Goal: Task Accomplishment & Management: Manage account settings

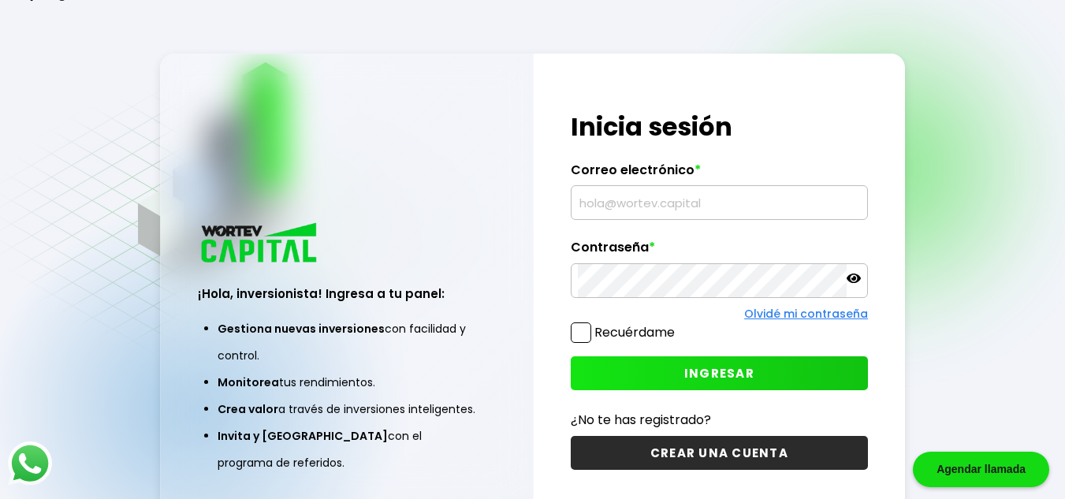
type input "[EMAIL_ADDRESS][DOMAIN_NAME]"
click at [624, 373] on button "INGRESAR" at bounding box center [719, 373] width 297 height 34
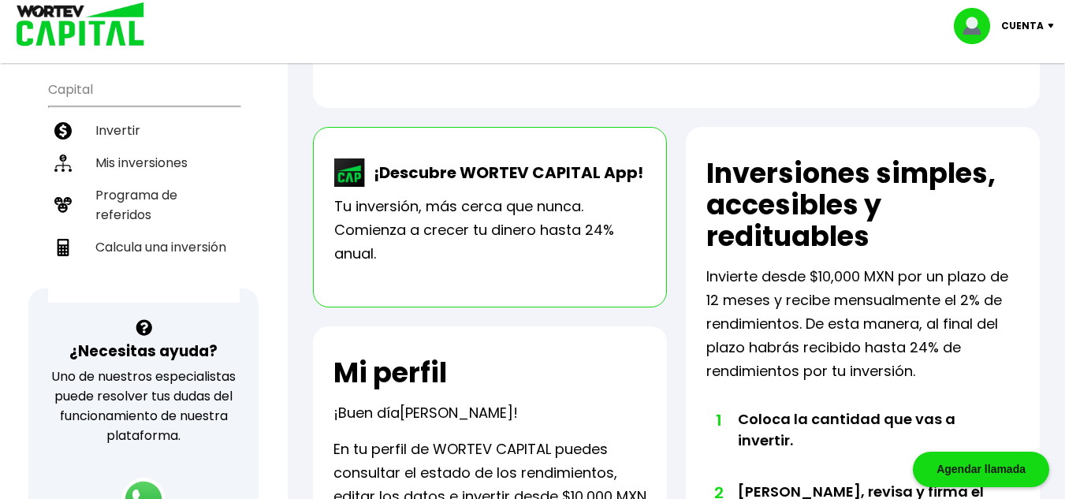
scroll to position [158, 0]
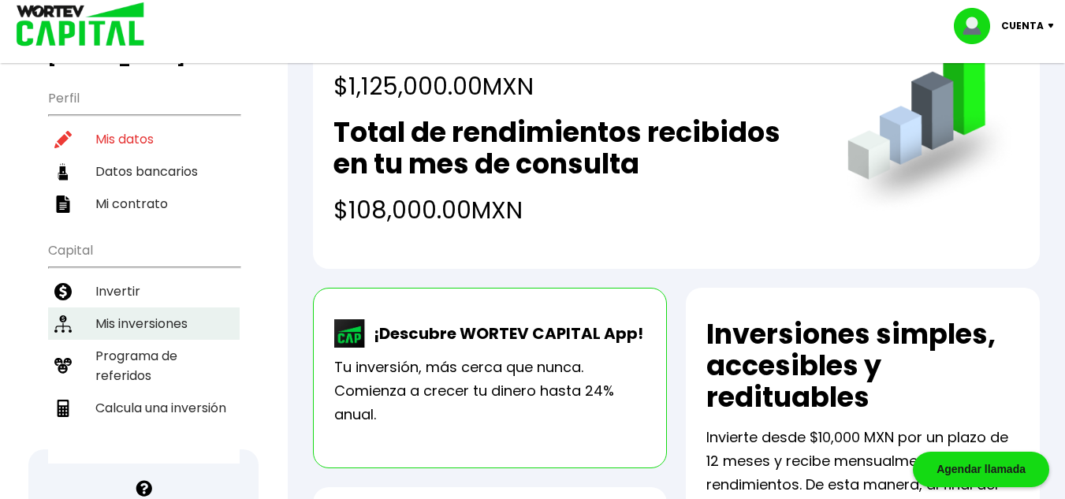
click at [139, 322] on li "Mis inversiones" at bounding box center [143, 323] width 191 height 32
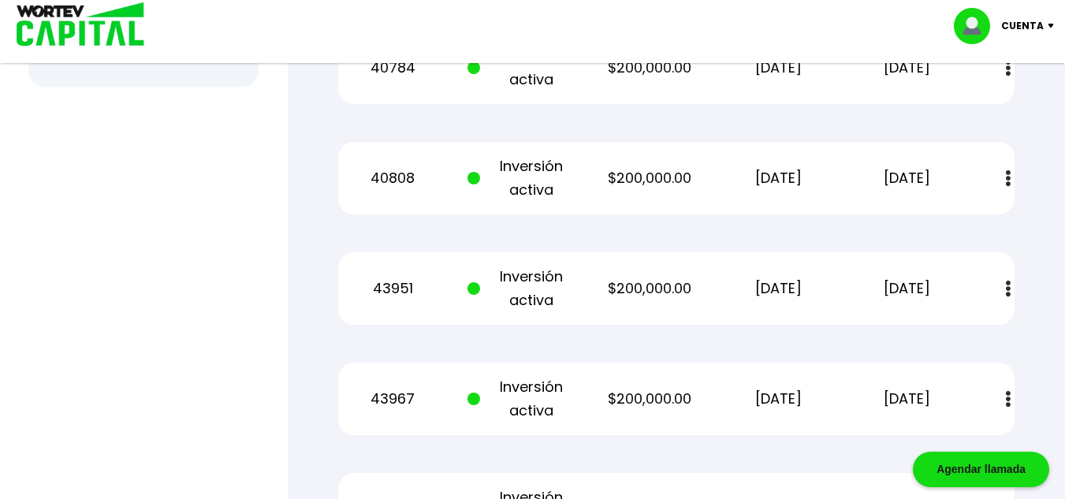
scroll to position [788, 0]
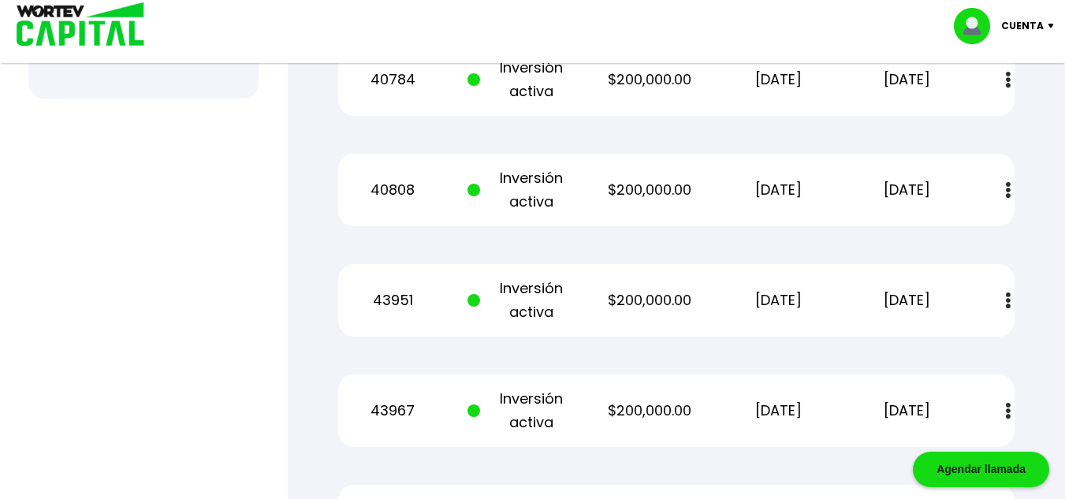
click at [671, 199] on p "$200,000.00" at bounding box center [650, 190] width 108 height 24
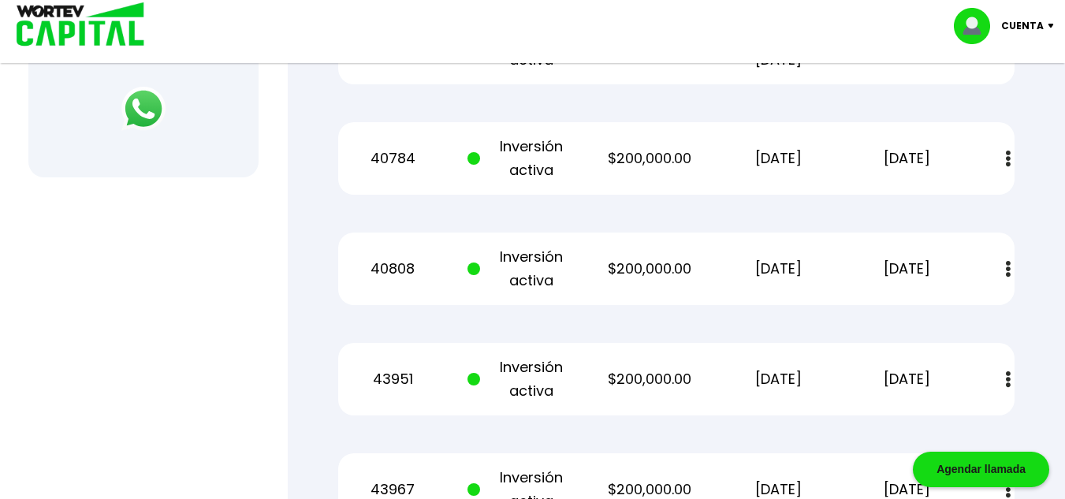
scroll to position [630, 0]
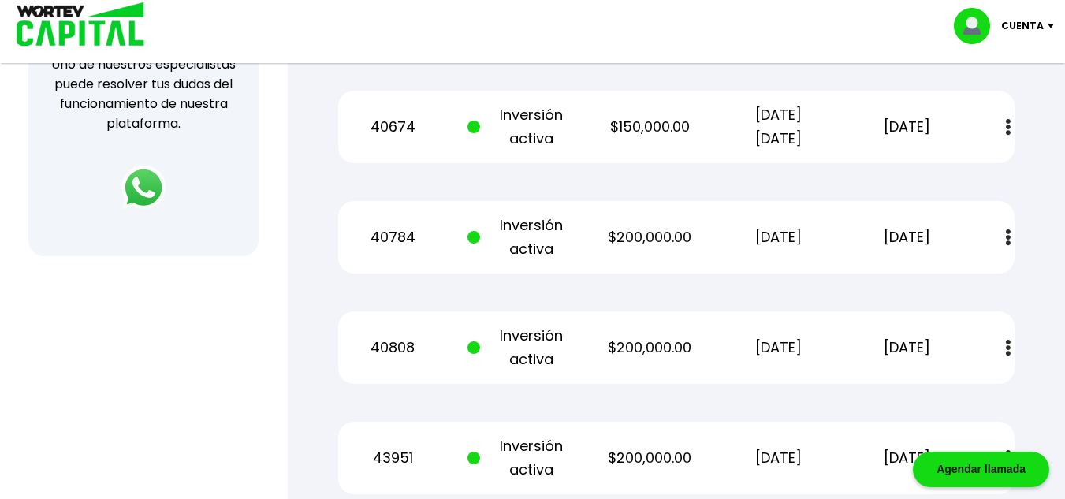
click at [671, 227] on p "$200,000.00" at bounding box center [650, 237] width 108 height 24
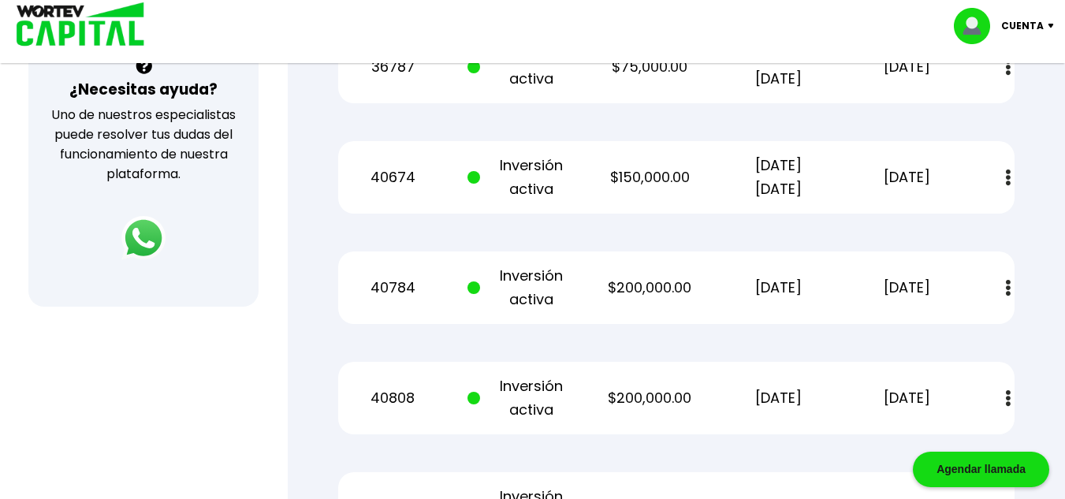
scroll to position [552, 0]
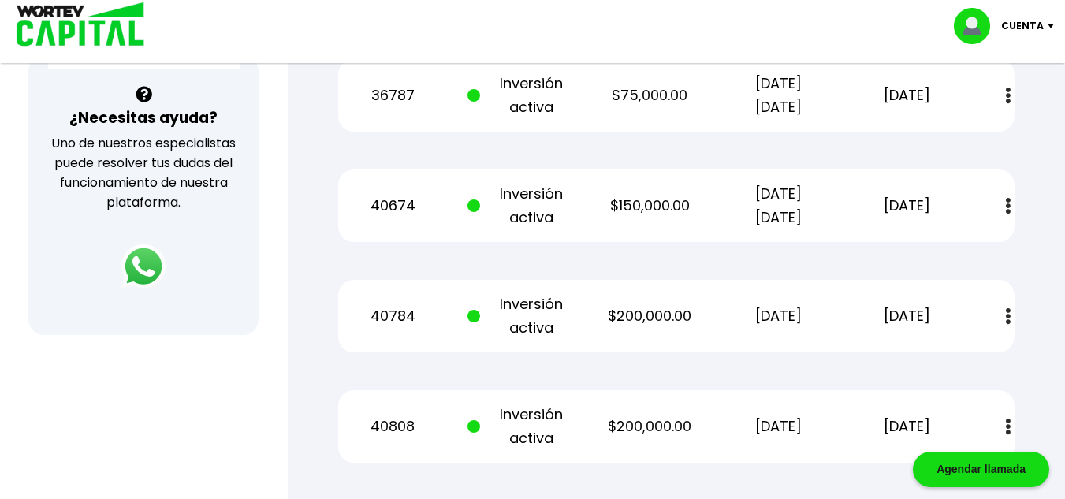
click at [673, 215] on p "$150,000.00" at bounding box center [650, 206] width 108 height 24
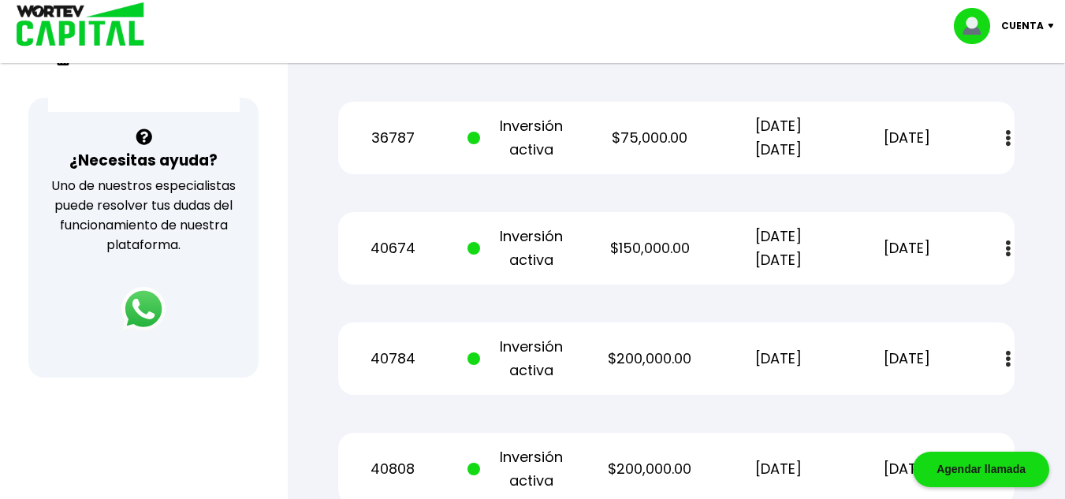
scroll to position [473, 0]
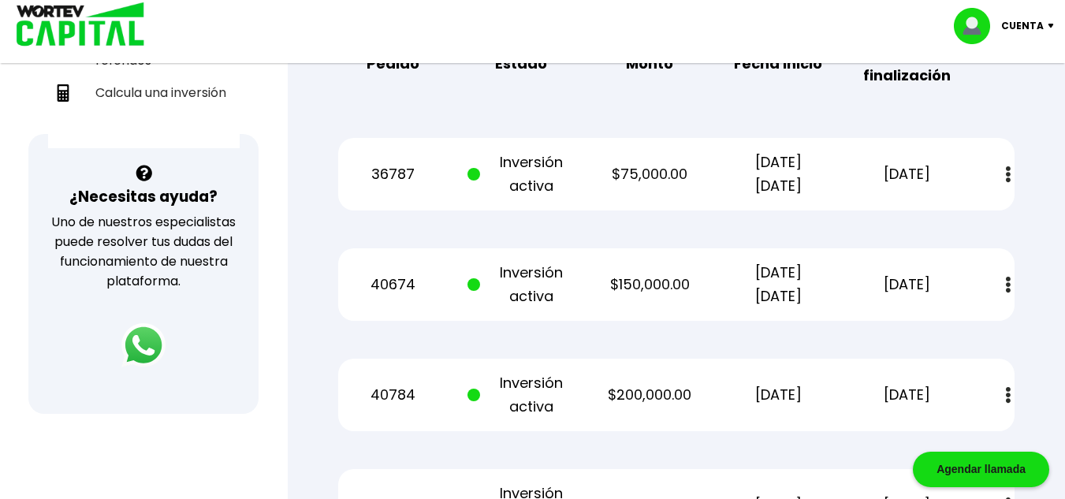
click at [686, 172] on p "$75,000.00" at bounding box center [650, 174] width 108 height 24
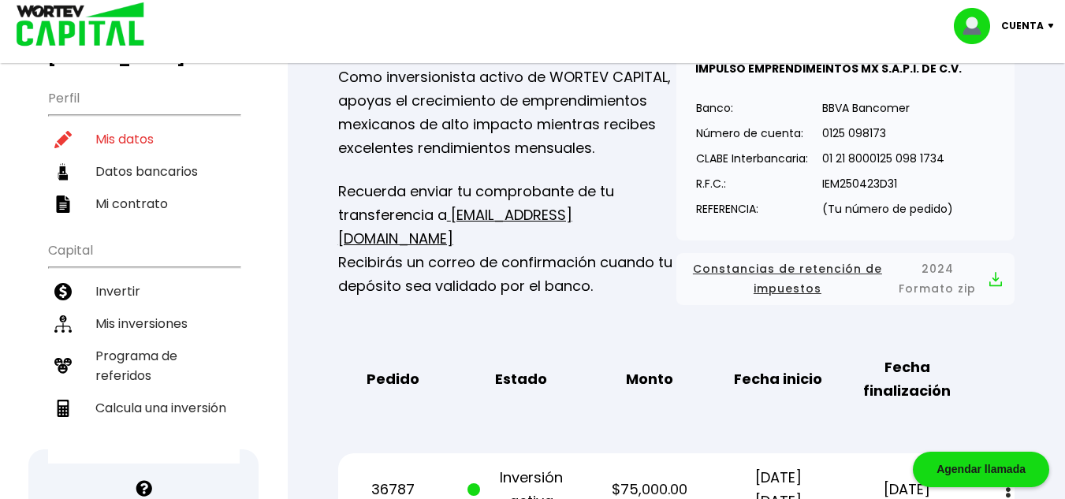
scroll to position [0, 0]
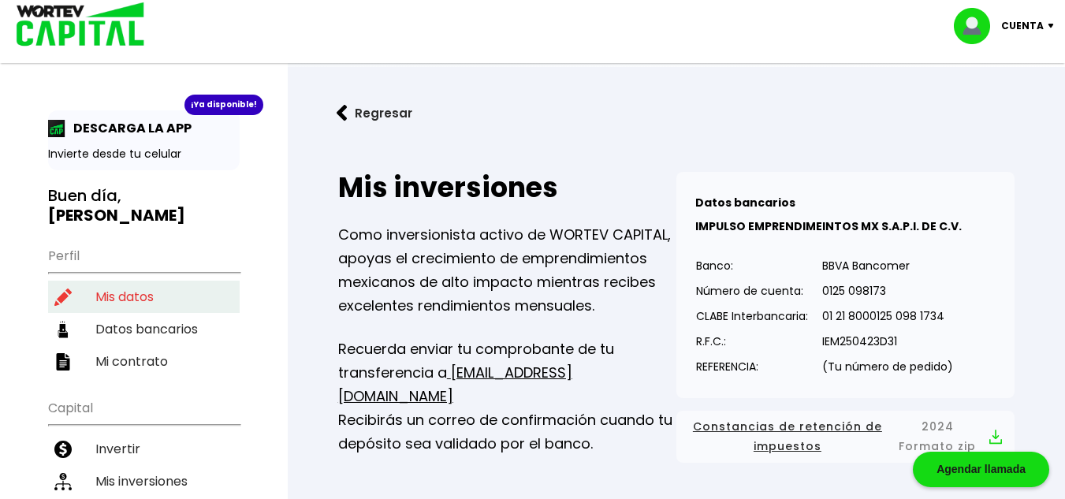
click at [68, 300] on img at bounding box center [62, 296] width 17 height 17
select select "Hombre"
select select "Licenciatura"
select select "MX"
select select "Santander"
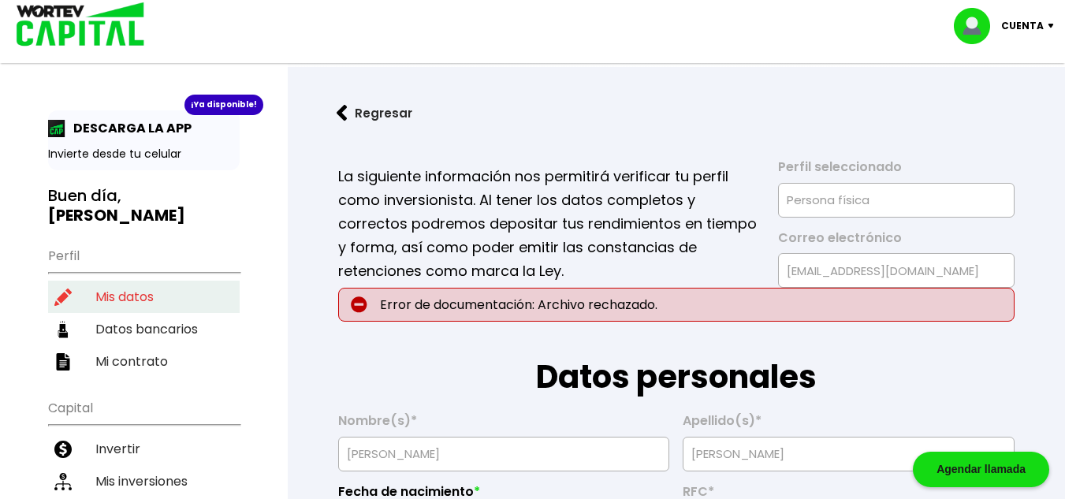
type input "[DATE]"
click at [1024, 24] on p "Cuenta" at bounding box center [1022, 26] width 43 height 24
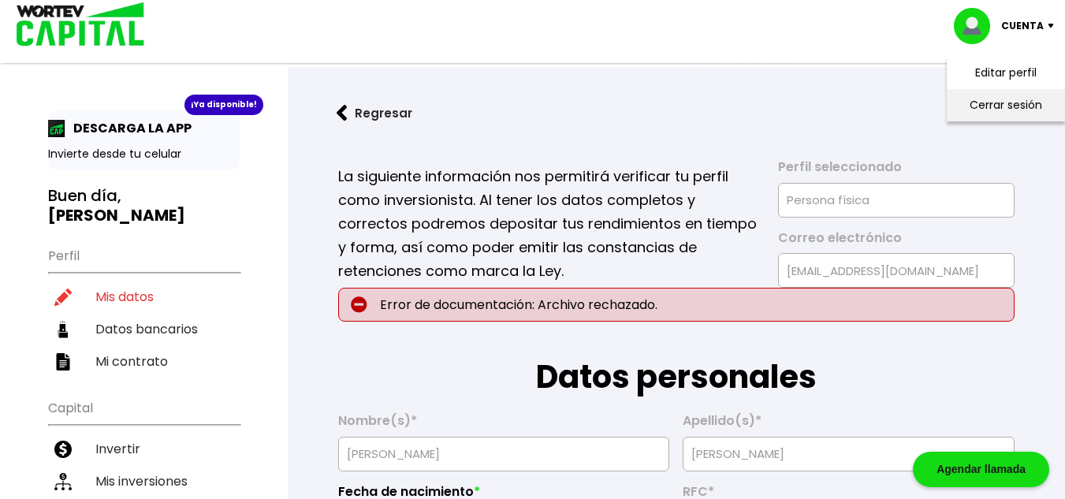
click at [1020, 108] on li "Cerrar sesión" at bounding box center [1005, 105] width 126 height 32
